Goal: Contribute content: Add original content to the website for others to see

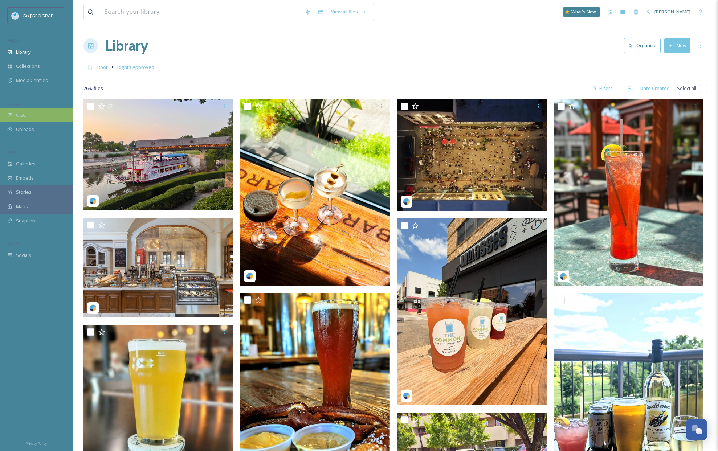
click at [33, 113] on div "UGC" at bounding box center [36, 115] width 73 height 14
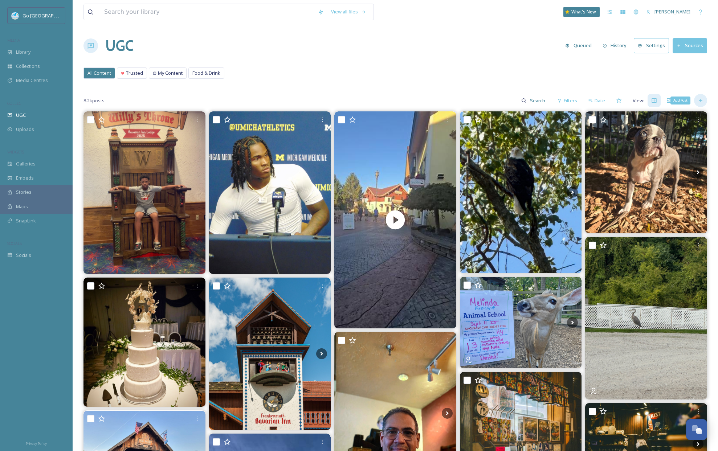
click at [705, 101] on div "Add Post" at bounding box center [700, 100] width 13 height 13
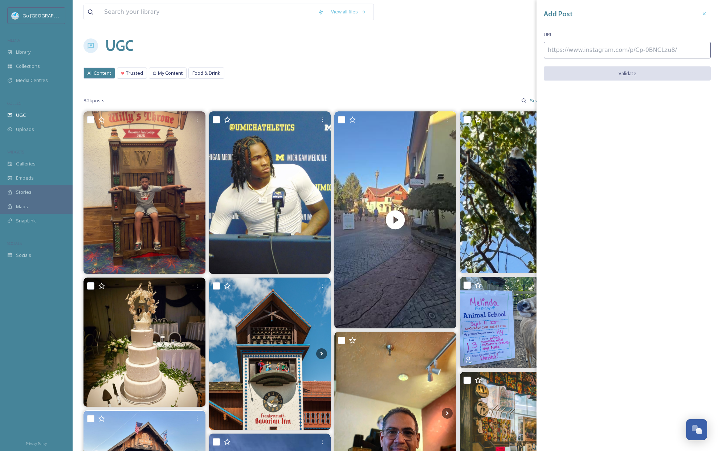
click at [608, 49] on input at bounding box center [627, 50] width 167 height 17
paste input "[URL][DOMAIN_NAME]"
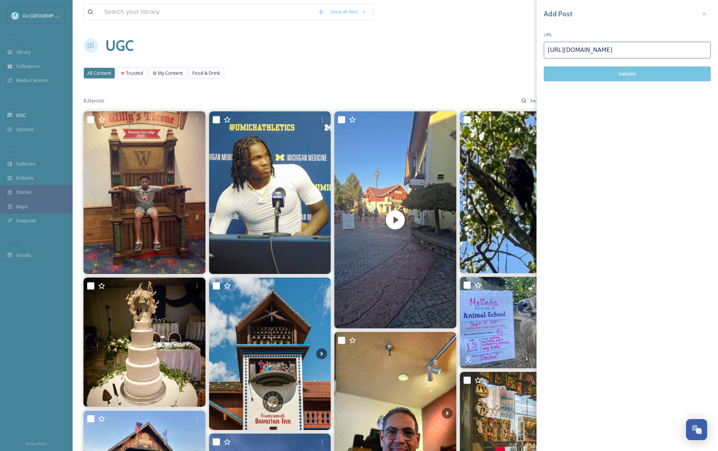
type input "[URL][DOMAIN_NAME]"
click at [622, 76] on button "Validate" at bounding box center [627, 73] width 167 height 15
click at [622, 58] on div "Add Post URL [URL][DOMAIN_NAME] Add Post" at bounding box center [626, 253] width 181 height 507
click at [628, 74] on button "Add Post" at bounding box center [627, 73] width 167 height 15
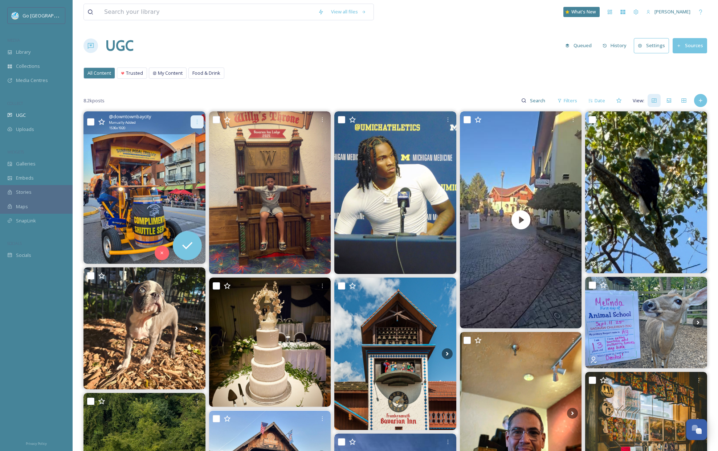
click at [198, 121] on icon at bounding box center [197, 122] width 6 height 6
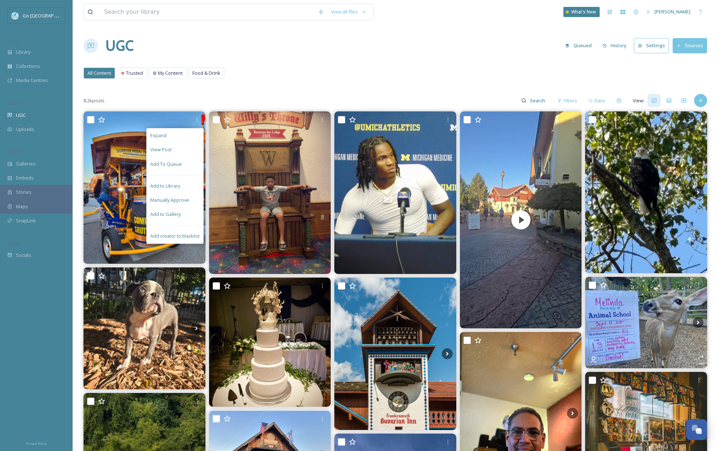
click at [285, 95] on div "8.2k posts Filters Date View:" at bounding box center [394, 100] width 623 height 15
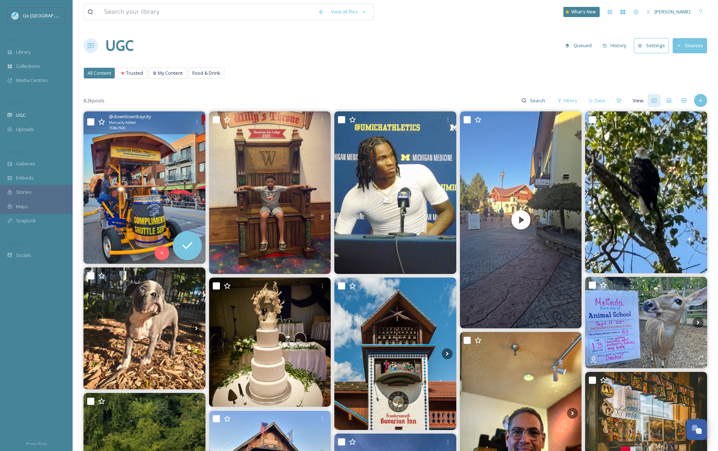
click at [129, 161] on img at bounding box center [144, 187] width 122 height 152
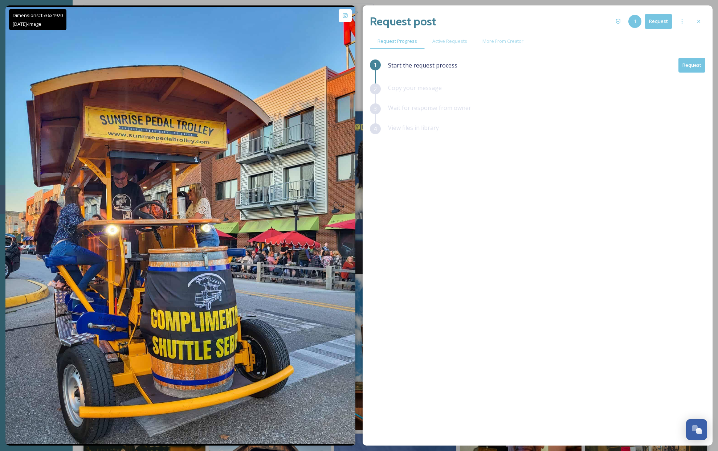
click at [691, 74] on div "Start the request process Request" at bounding box center [546, 71] width 317 height 26
click at [695, 67] on button "Request" at bounding box center [691, 65] width 27 height 15
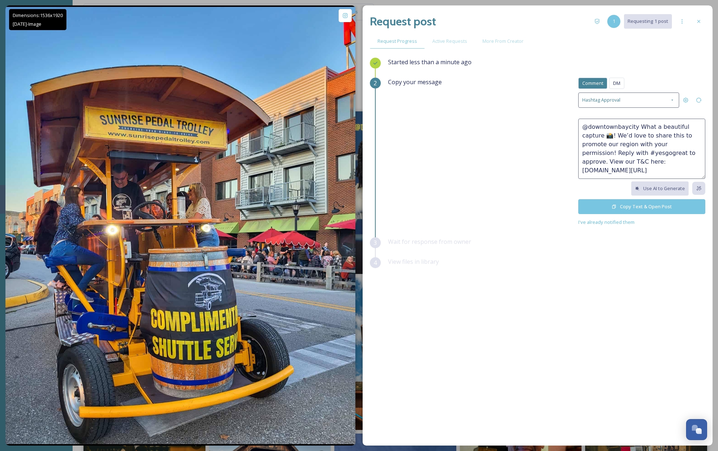
drag, startPoint x: 631, startPoint y: 126, endPoint x: 676, endPoint y: 161, distance: 56.6
click at [676, 161] on textarea "@downtownbaycity What a beautiful capture 📸! We’d love to share this to promote…" at bounding box center [641, 149] width 127 height 60
click at [673, 208] on button "Copy Text & Open Post" at bounding box center [641, 206] width 127 height 15
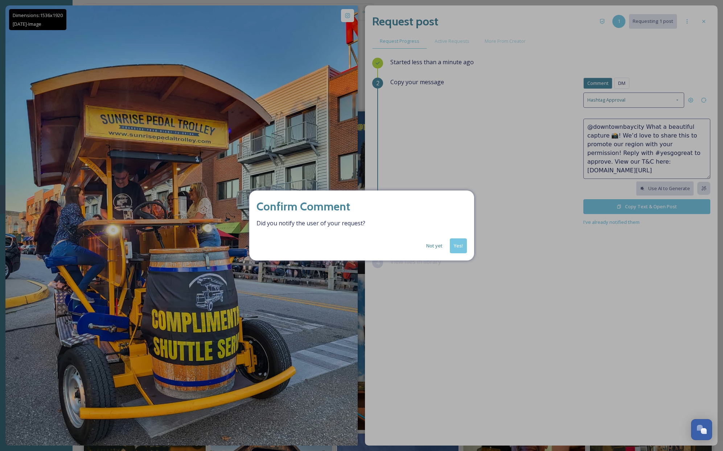
drag, startPoint x: 457, startPoint y: 248, endPoint x: 525, endPoint y: 163, distance: 109.7
click at [457, 248] on button "Yes!" at bounding box center [458, 245] width 17 height 15
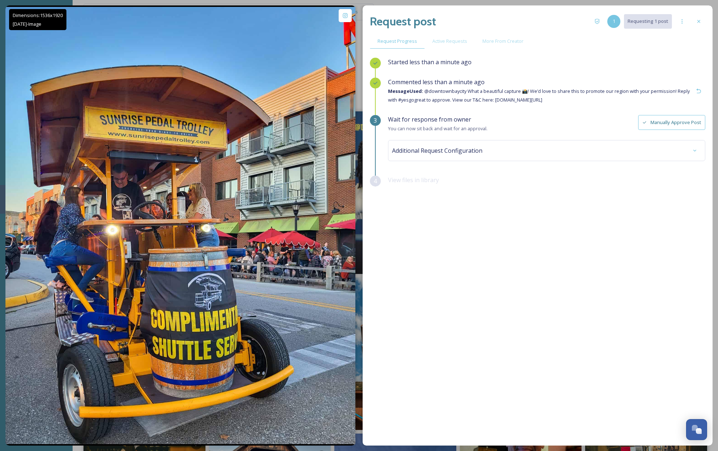
click at [699, 13] on div "Request post 1 Requesting 1 post" at bounding box center [537, 21] width 335 height 17
click at [698, 18] on div at bounding box center [698, 21] width 13 height 13
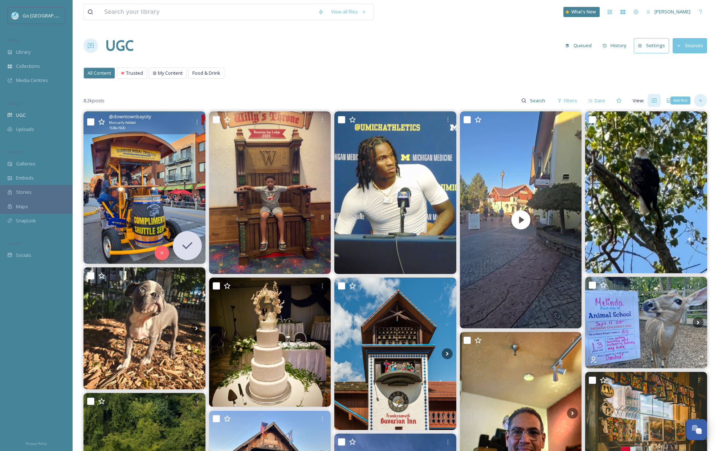
click at [703, 102] on div "Add Post" at bounding box center [700, 100] width 13 height 13
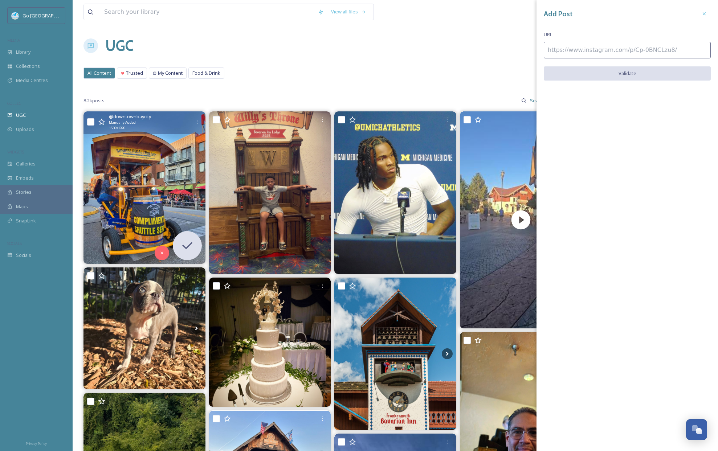
click at [551, 52] on input at bounding box center [627, 50] width 167 height 17
paste input "[URL][DOMAIN_NAME]"
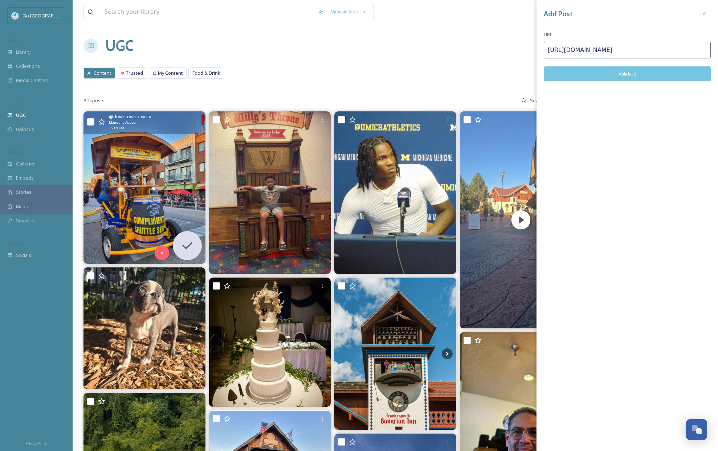
type input "[URL][DOMAIN_NAME]"
click at [628, 73] on button "Validate" at bounding box center [627, 73] width 167 height 15
click at [705, 18] on div at bounding box center [704, 13] width 13 height 13
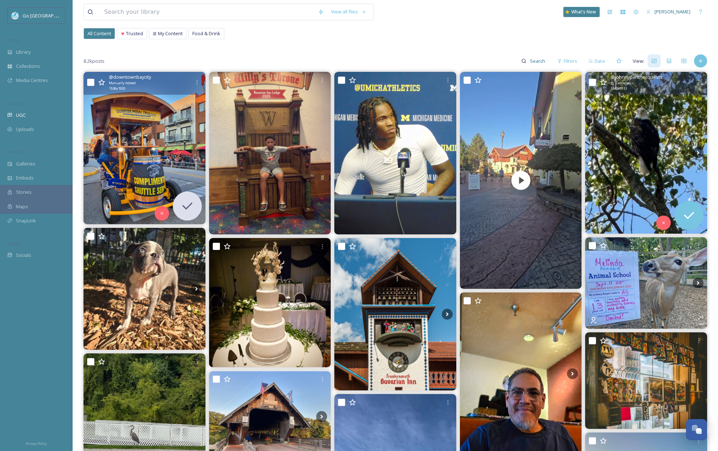
scroll to position [68, 0]
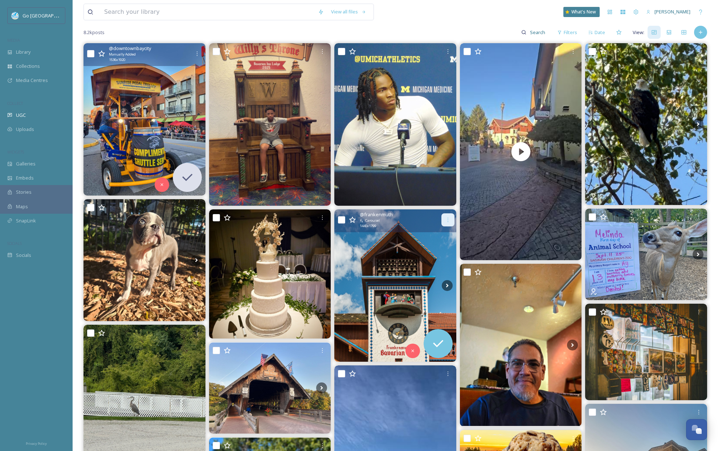
click at [450, 218] on icon at bounding box center [448, 220] width 6 height 6
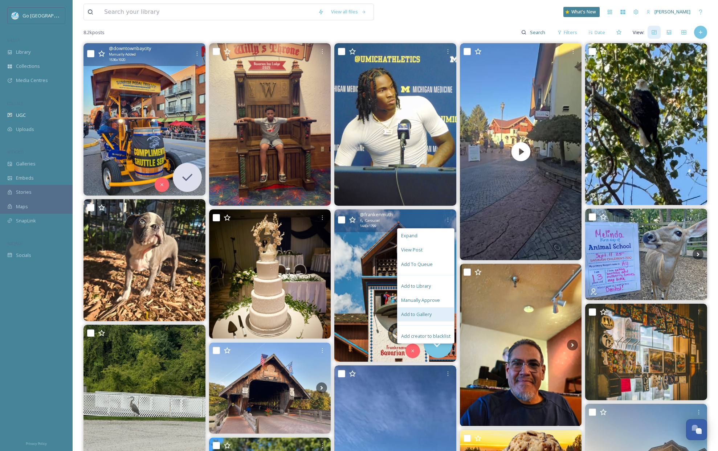
click at [418, 308] on div "Add to Gallery" at bounding box center [425, 314] width 57 height 14
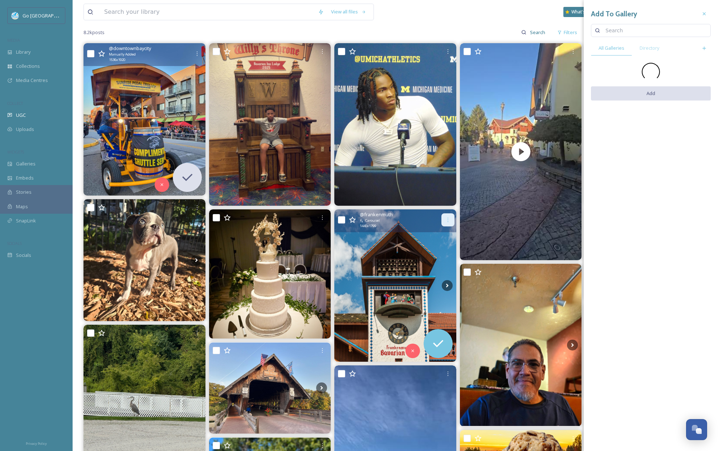
click at [450, 218] on icon at bounding box center [448, 220] width 6 height 6
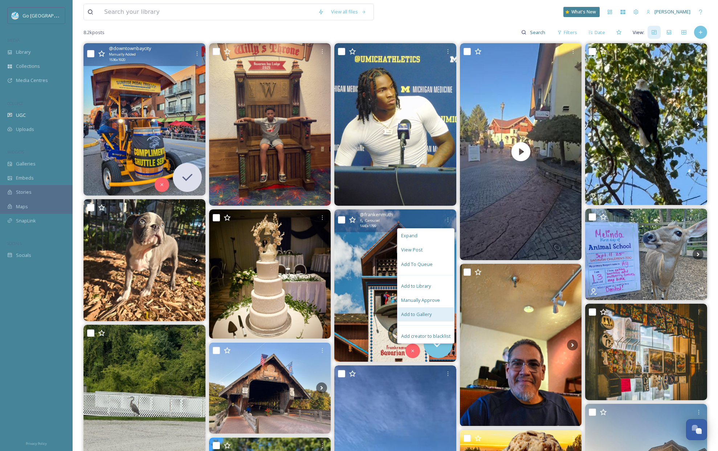
click at [423, 311] on span "Add to Gallery" at bounding box center [416, 314] width 30 height 7
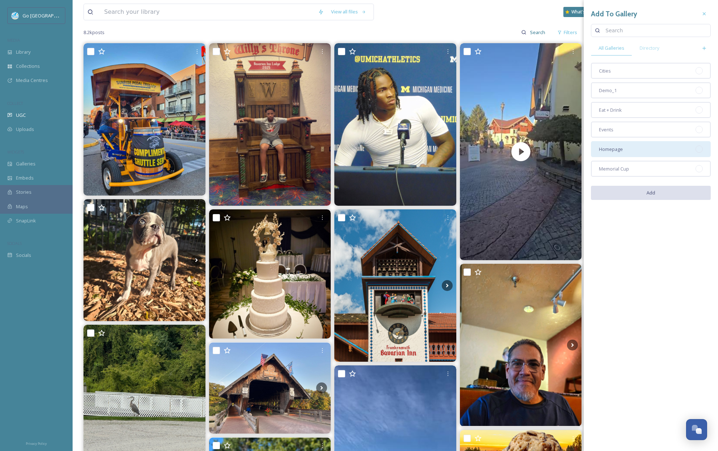
click at [611, 155] on div "Homepage" at bounding box center [651, 149] width 120 height 16
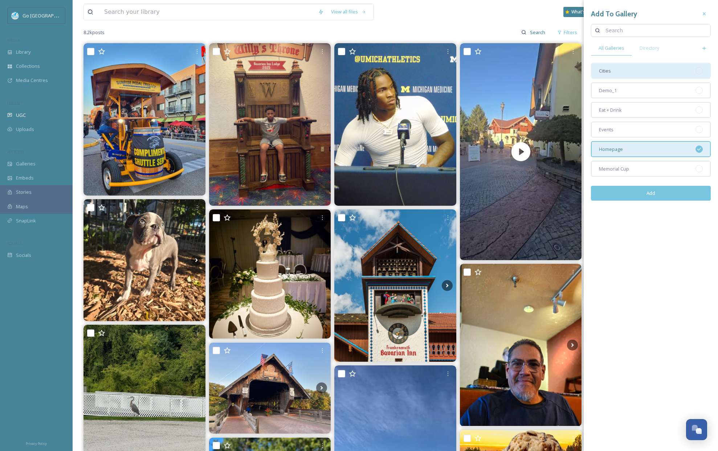
click at [651, 74] on div "Cities" at bounding box center [651, 71] width 120 height 16
click at [676, 193] on button "Add" at bounding box center [651, 193] width 120 height 15
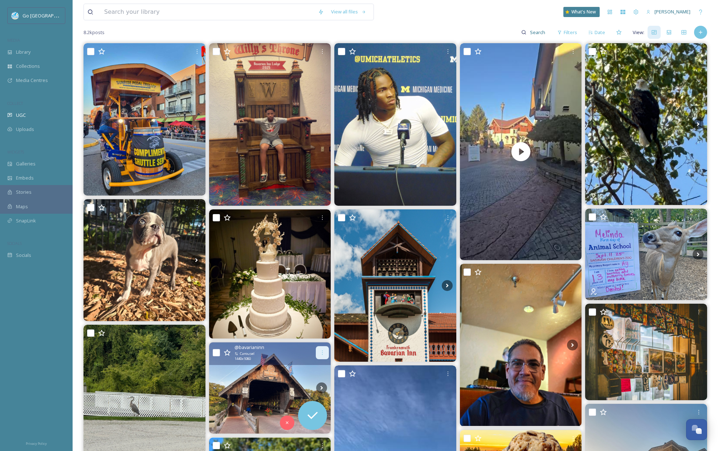
click at [320, 350] on icon at bounding box center [322, 353] width 6 height 6
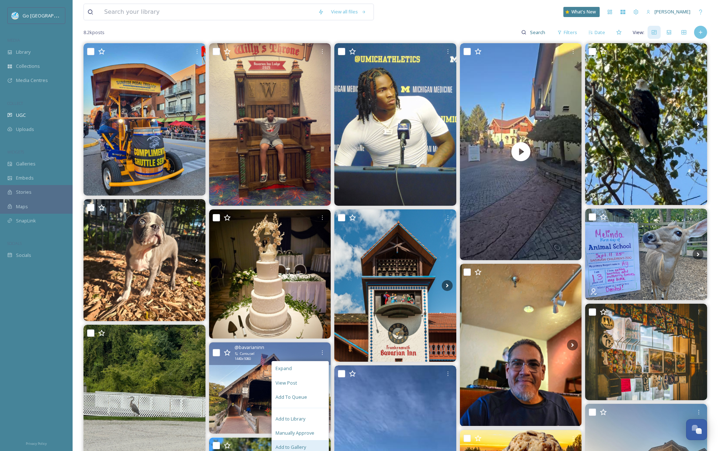
click at [312, 446] on div "Add to Gallery" at bounding box center [300, 447] width 57 height 14
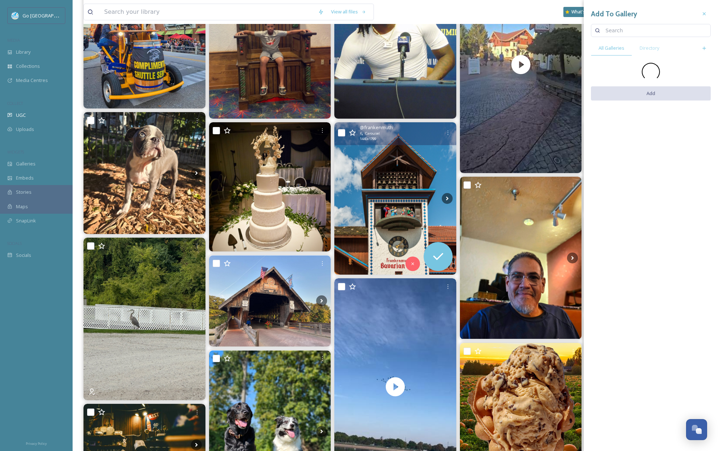
scroll to position [191, 0]
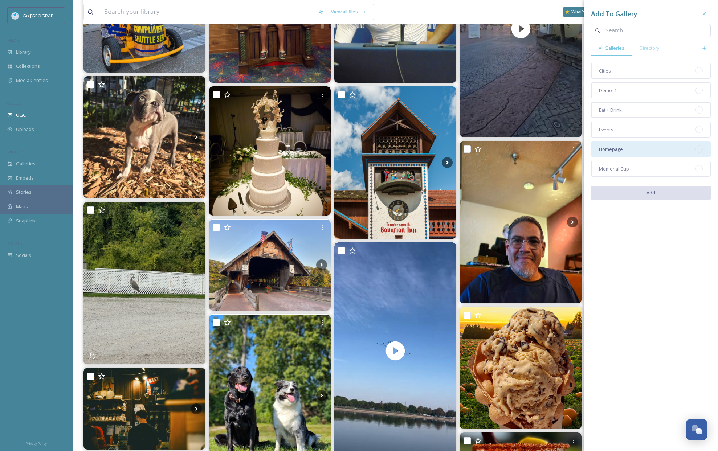
click at [622, 148] on div "Homepage" at bounding box center [651, 149] width 120 height 16
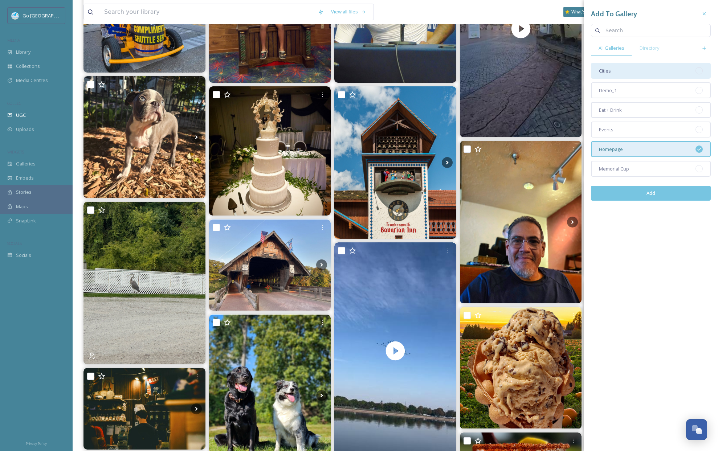
click at [622, 71] on div "Cities" at bounding box center [651, 71] width 120 height 16
click at [655, 191] on button "Add" at bounding box center [651, 193] width 120 height 15
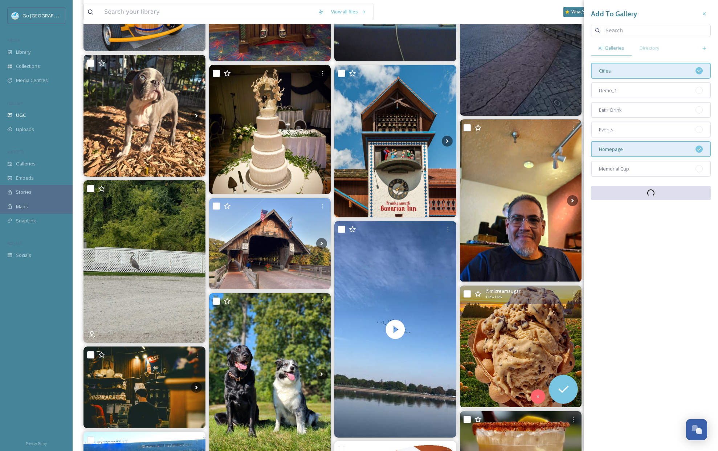
scroll to position [252, 0]
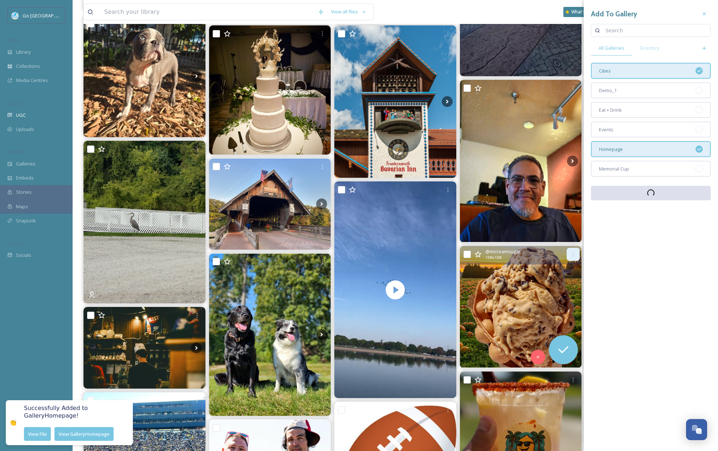
click at [572, 253] on icon at bounding box center [573, 254] width 6 height 6
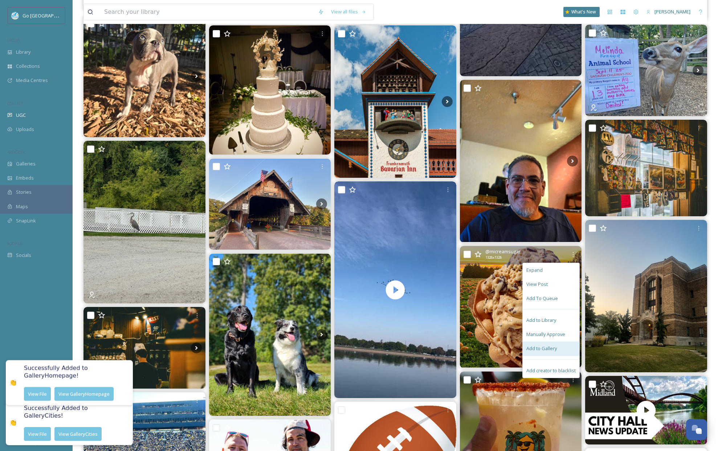
click at [548, 353] on div "Add to Gallery" at bounding box center [551, 348] width 57 height 14
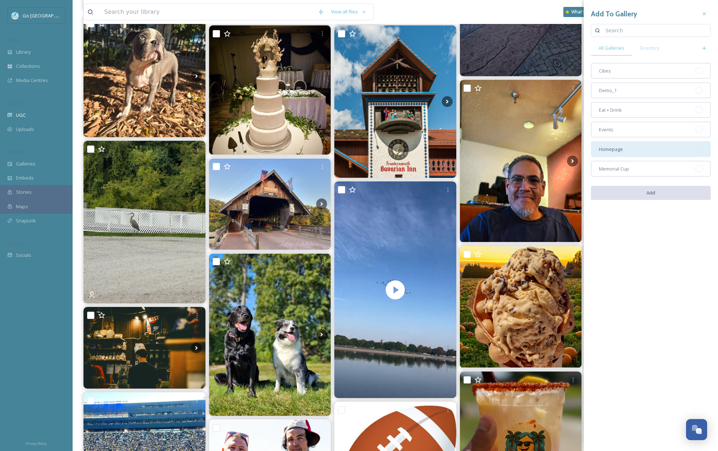
click at [633, 151] on div "Homepage" at bounding box center [651, 149] width 120 height 16
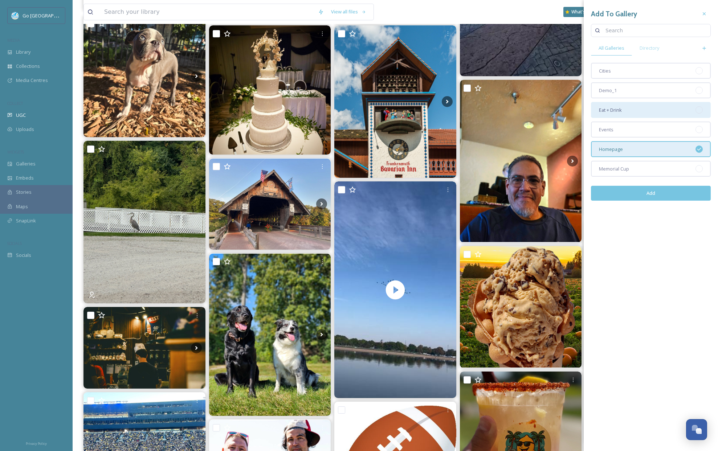
click at [631, 107] on div "Eat + Drink" at bounding box center [651, 110] width 120 height 16
click at [657, 197] on button "Add" at bounding box center [651, 193] width 120 height 15
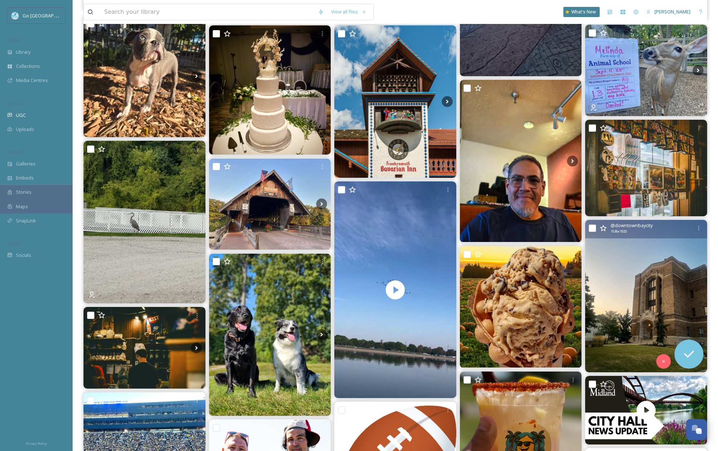
scroll to position [268, 0]
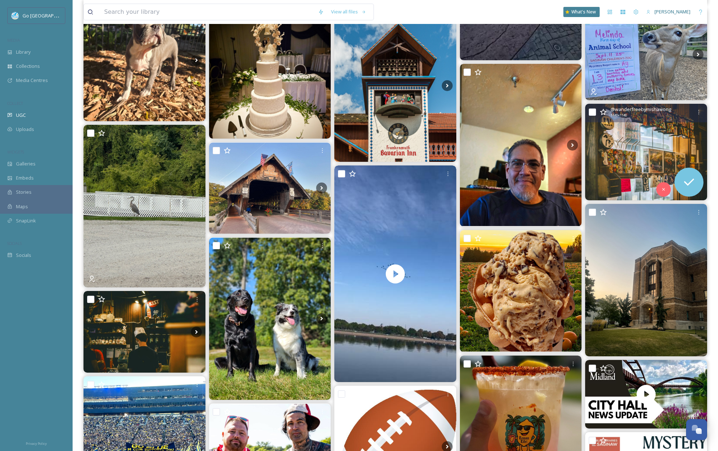
click at [654, 128] on img at bounding box center [646, 152] width 122 height 97
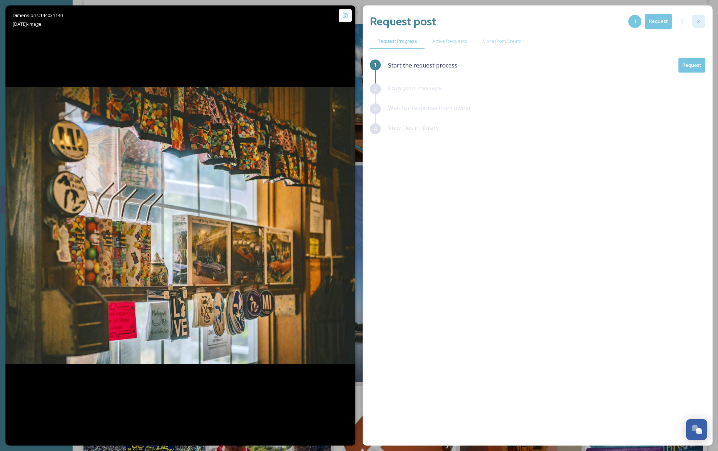
click at [696, 23] on icon at bounding box center [699, 22] width 6 height 6
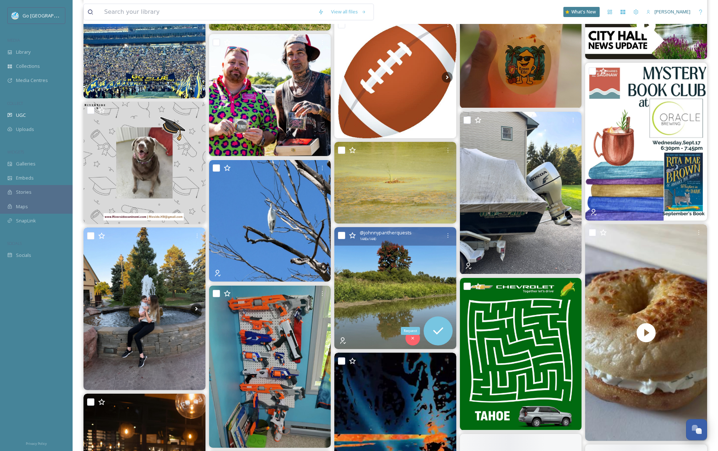
scroll to position [651, 0]
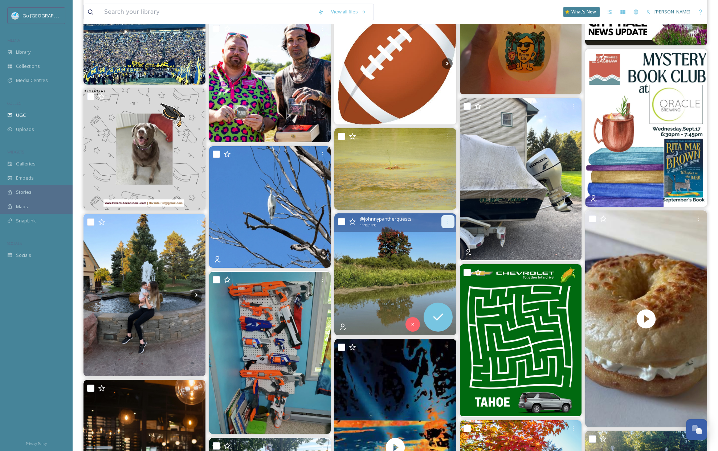
click at [447, 222] on icon at bounding box center [448, 222] width 6 height 6
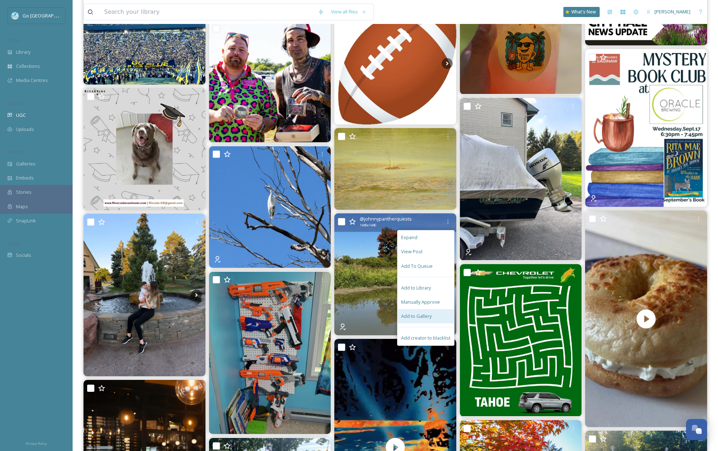
click at [410, 317] on span "Add to Gallery" at bounding box center [416, 316] width 30 height 7
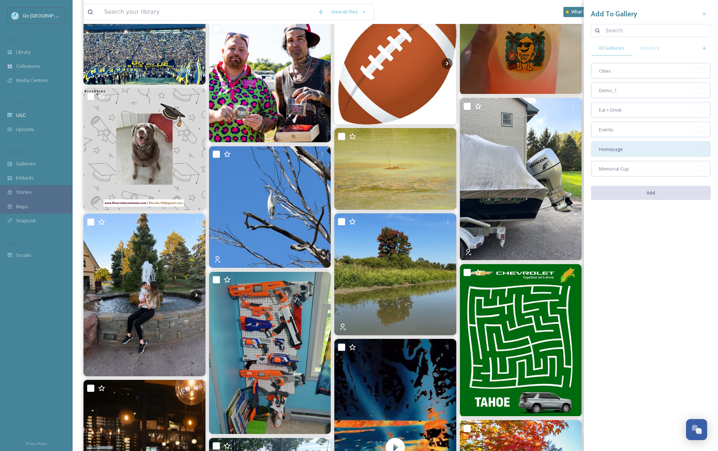
click at [617, 147] on span "Homepage" at bounding box center [611, 149] width 24 height 7
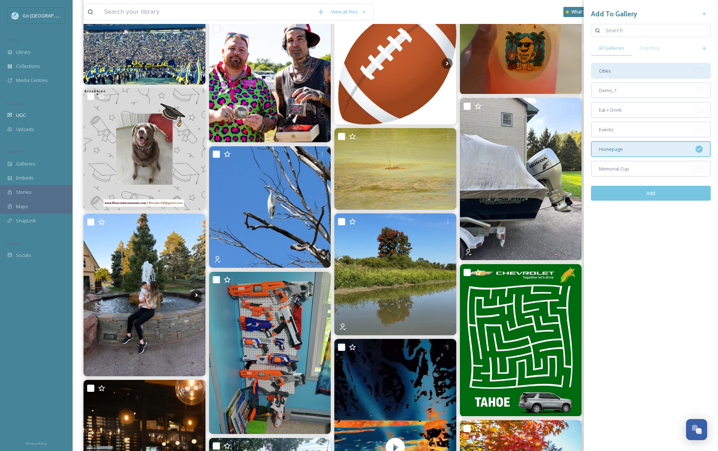
click at [611, 75] on div "Cities" at bounding box center [651, 71] width 120 height 16
click at [668, 197] on button "Add" at bounding box center [651, 193] width 120 height 15
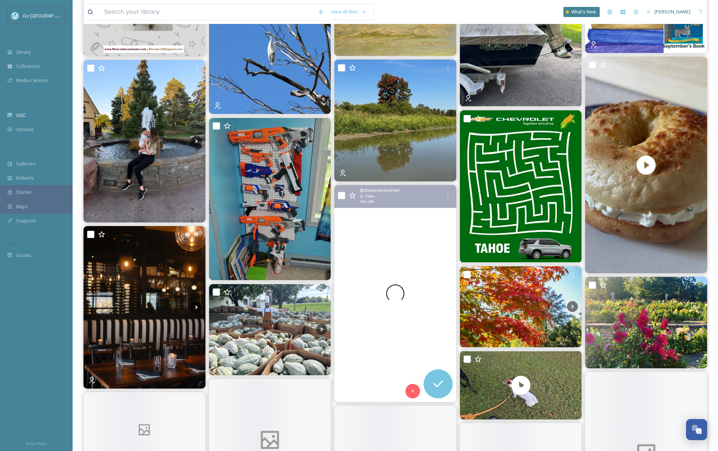
scroll to position [858, 0]
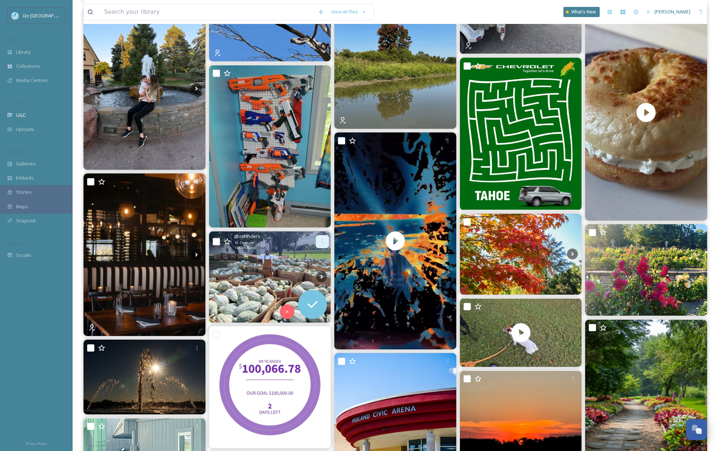
click at [320, 241] on icon at bounding box center [322, 242] width 6 height 6
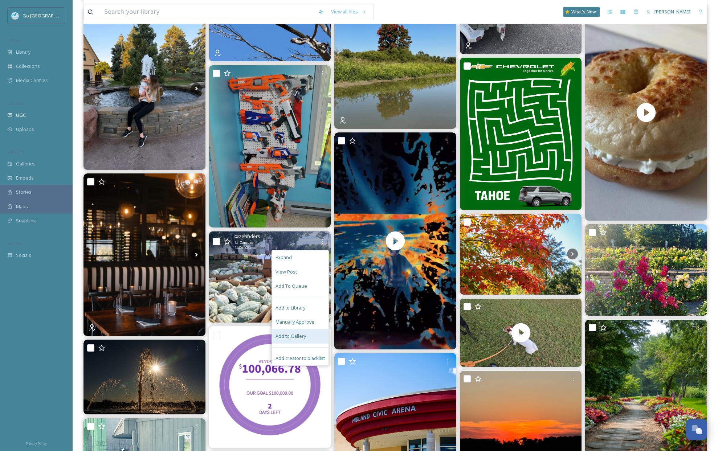
click at [300, 334] on span "Add to Gallery" at bounding box center [290, 336] width 30 height 7
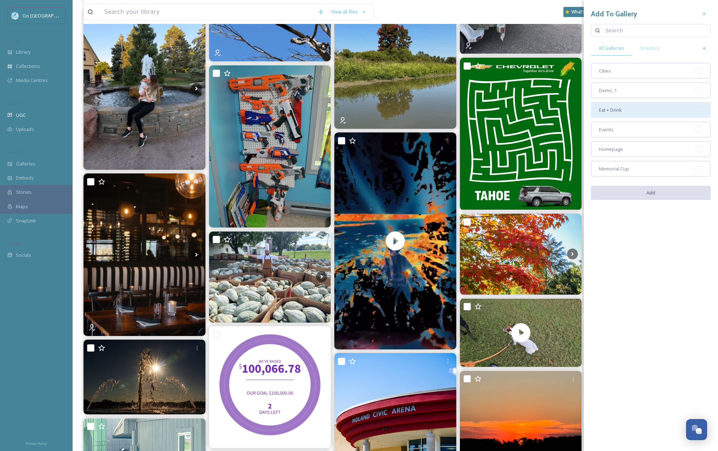
click at [651, 110] on div "Eat + Drink" at bounding box center [651, 110] width 120 height 16
click at [662, 192] on button "Add" at bounding box center [651, 193] width 120 height 15
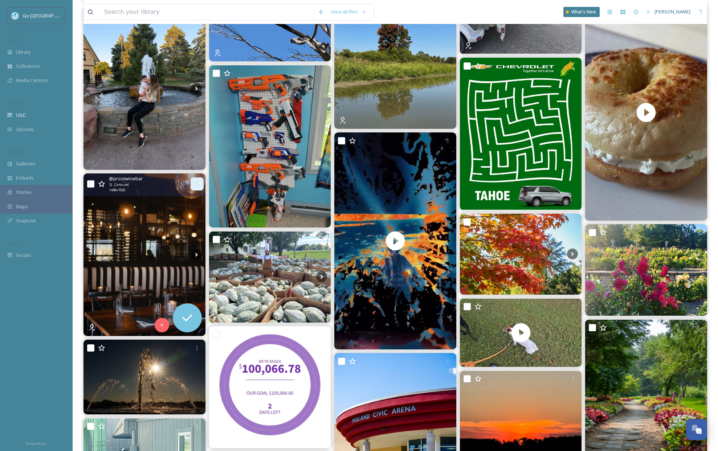
click at [194, 181] on div at bounding box center [197, 183] width 13 height 13
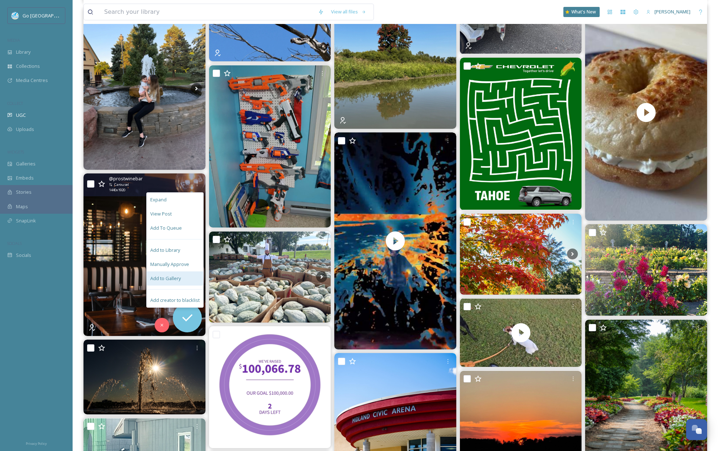
click at [180, 282] on div "Add to Gallery" at bounding box center [175, 278] width 57 height 14
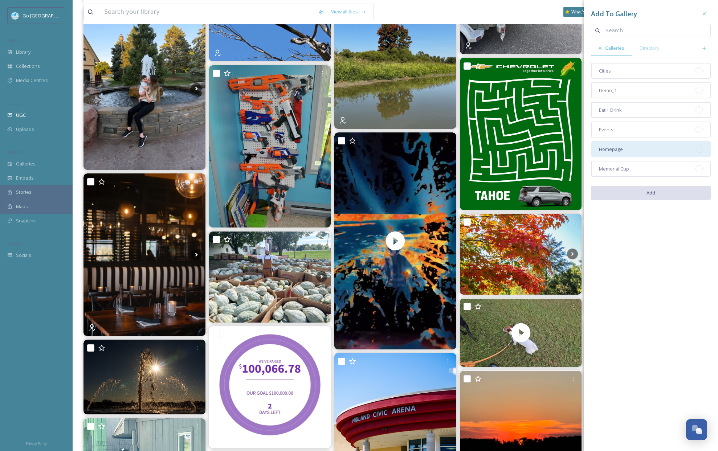
click at [649, 155] on div "Homepage" at bounding box center [651, 149] width 120 height 16
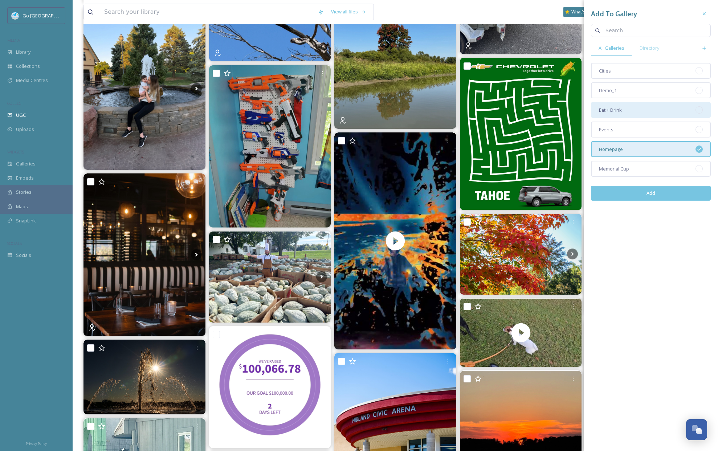
click at [644, 109] on div "Eat + Drink" at bounding box center [651, 110] width 120 height 16
click at [654, 194] on button "Add" at bounding box center [651, 193] width 120 height 15
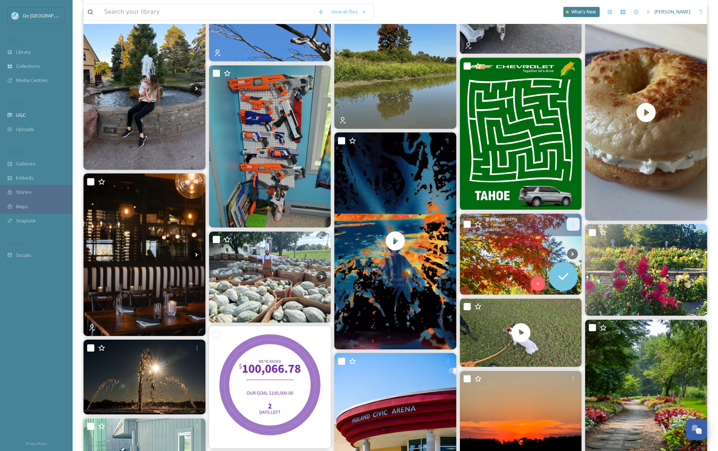
click at [571, 228] on div at bounding box center [573, 224] width 13 height 13
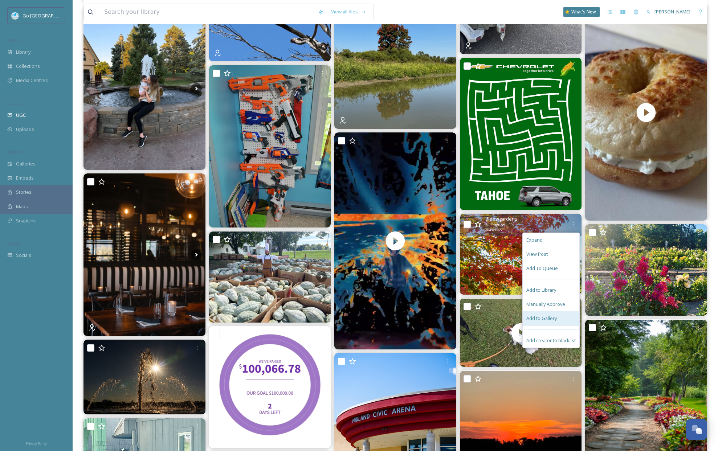
click at [544, 318] on span "Add to Gallery" at bounding box center [541, 318] width 30 height 7
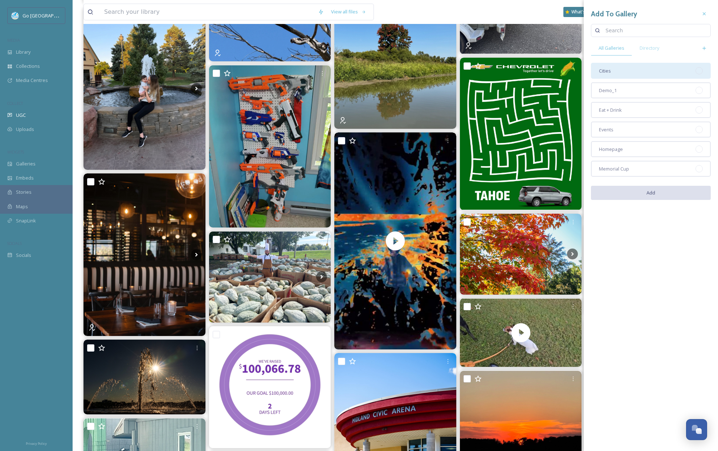
click at [620, 74] on div "Cities" at bounding box center [651, 71] width 120 height 16
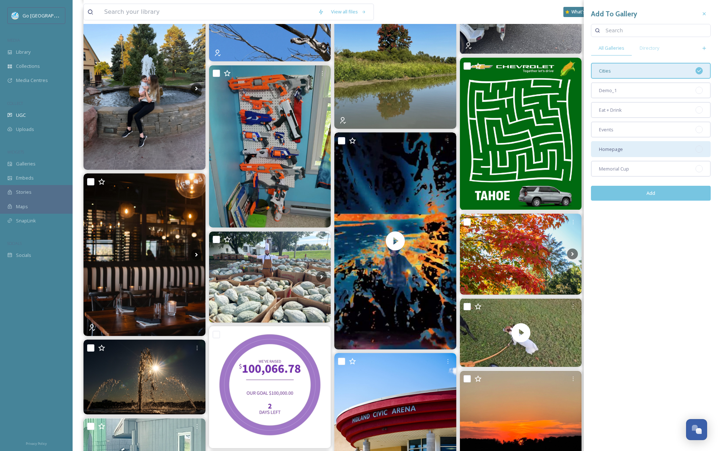
click at [634, 150] on div "Homepage" at bounding box center [651, 149] width 120 height 16
click at [662, 197] on button "Add" at bounding box center [651, 193] width 120 height 15
